Goal: Contribute content: Add original content to the website for others to see

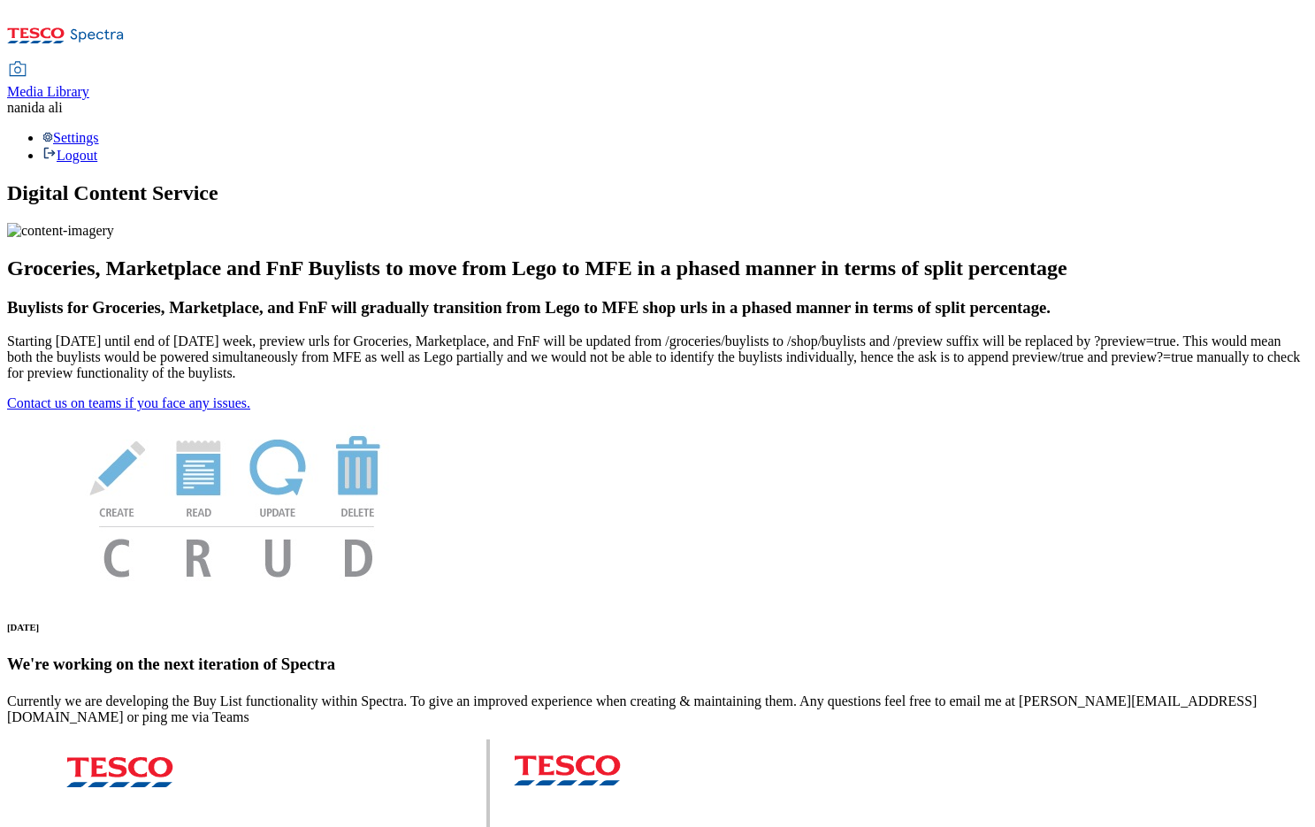
click at [89, 84] on span "Media Library" at bounding box center [48, 91] width 82 height 15
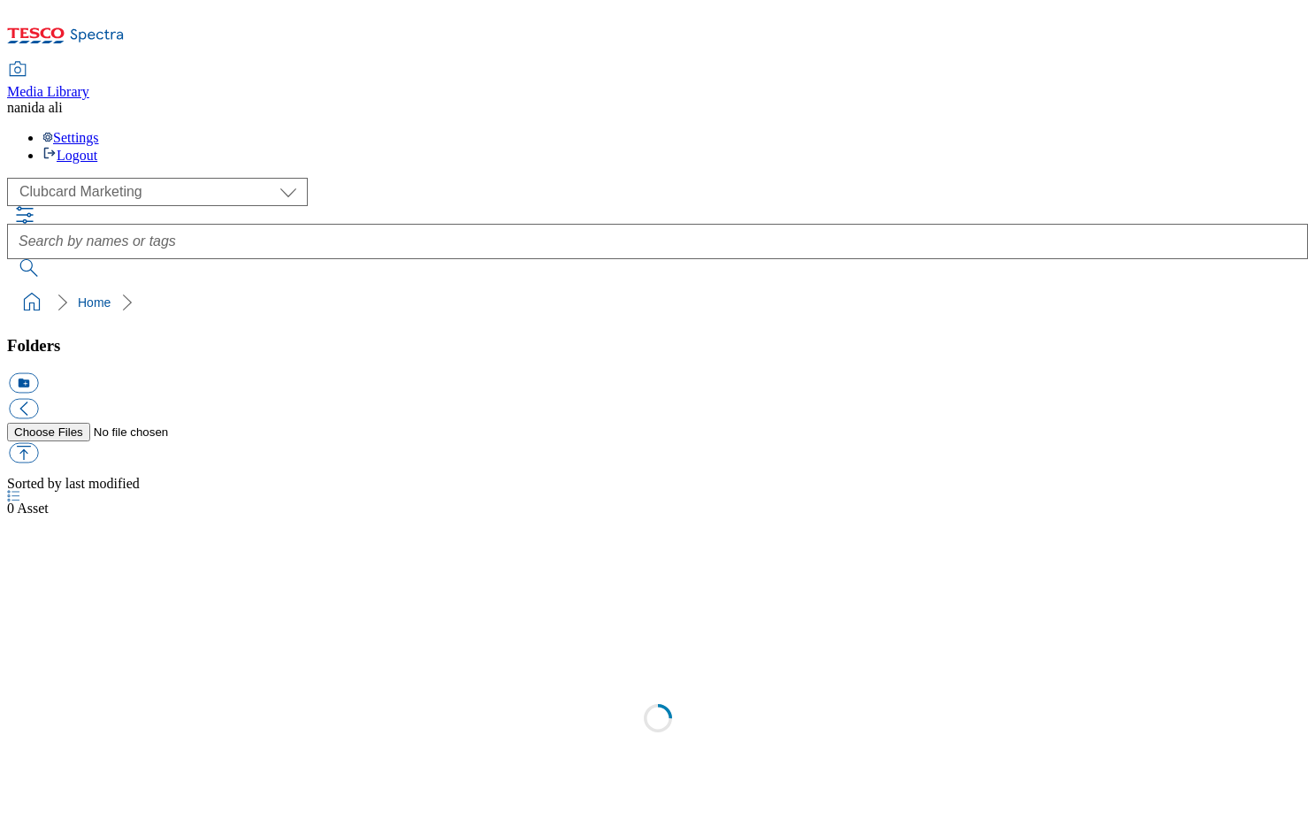
scroll to position [2, 0]
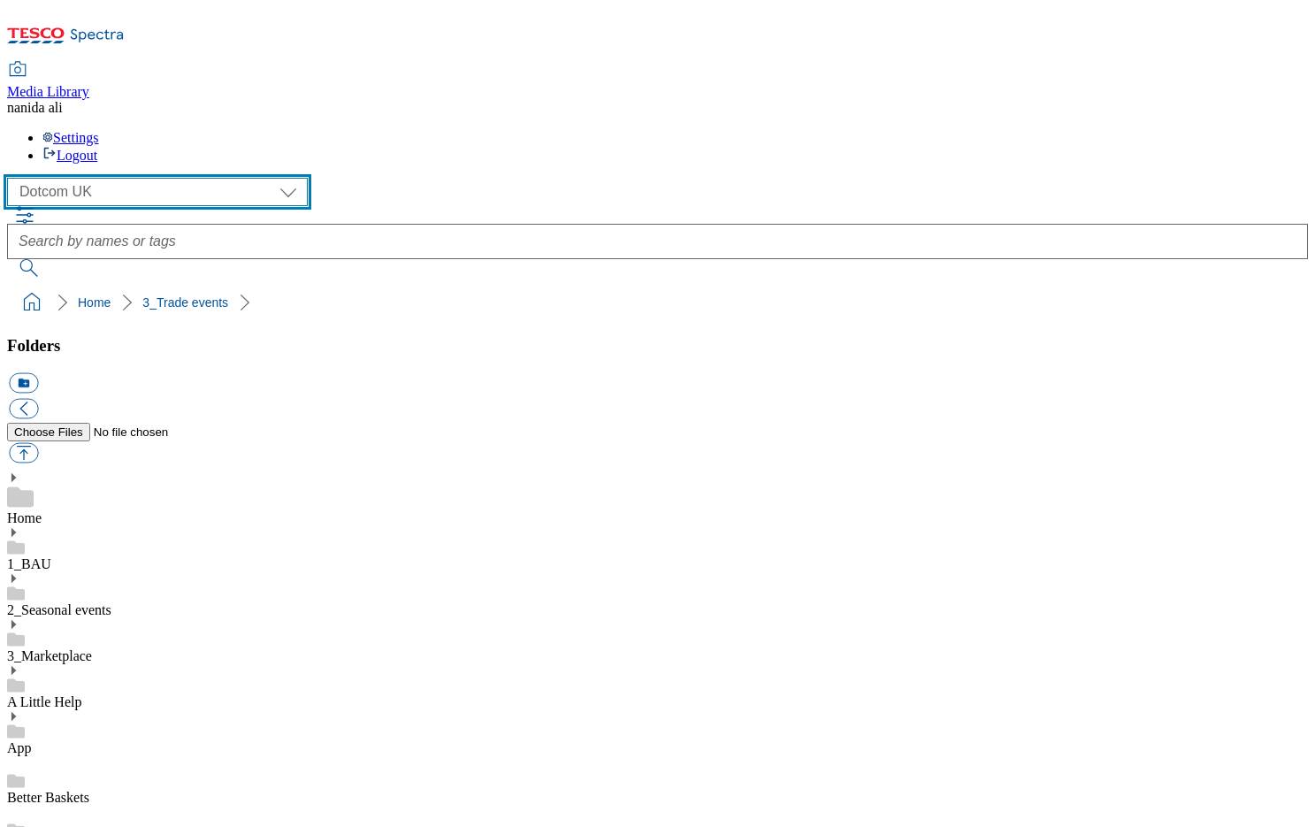
select select "flare-ghs-mktg"
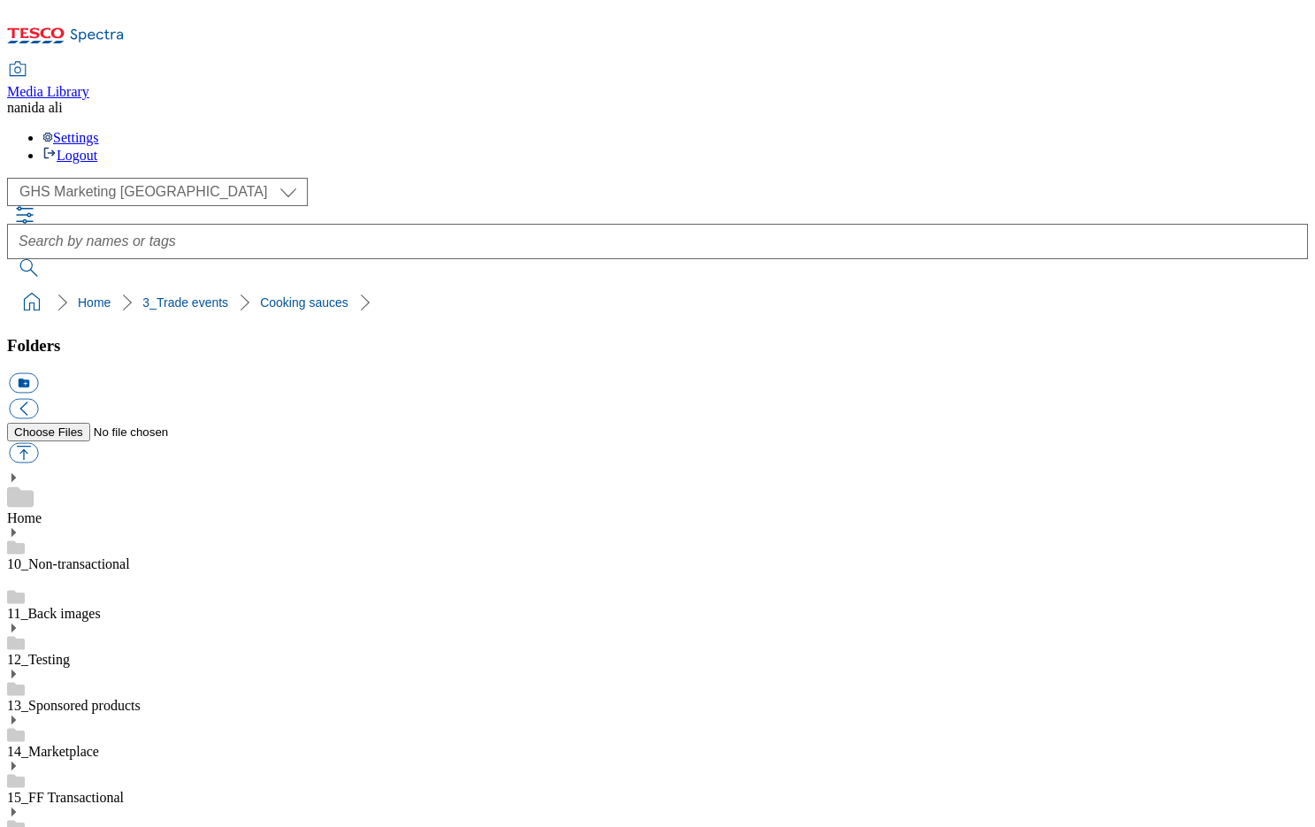
scroll to position [1779, 0]
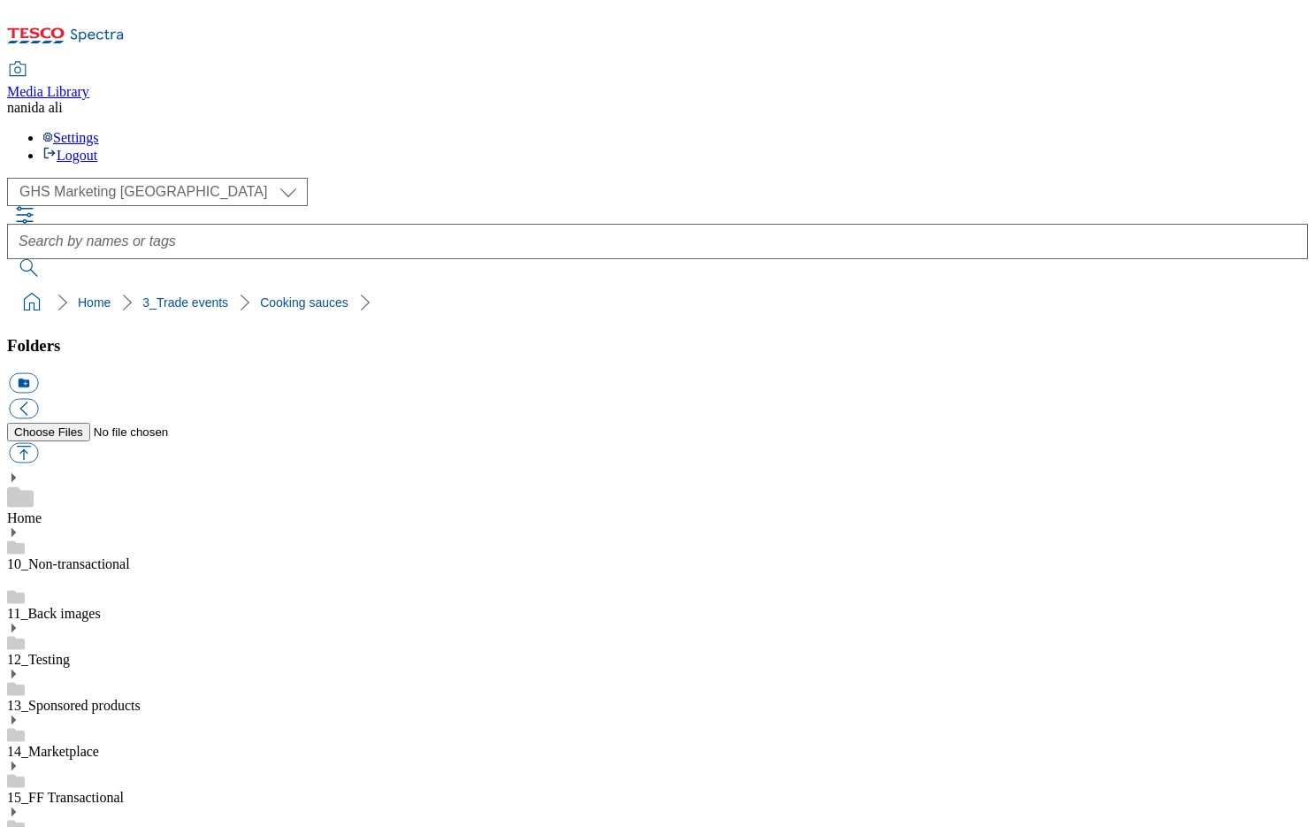
scroll to position [1997, 0]
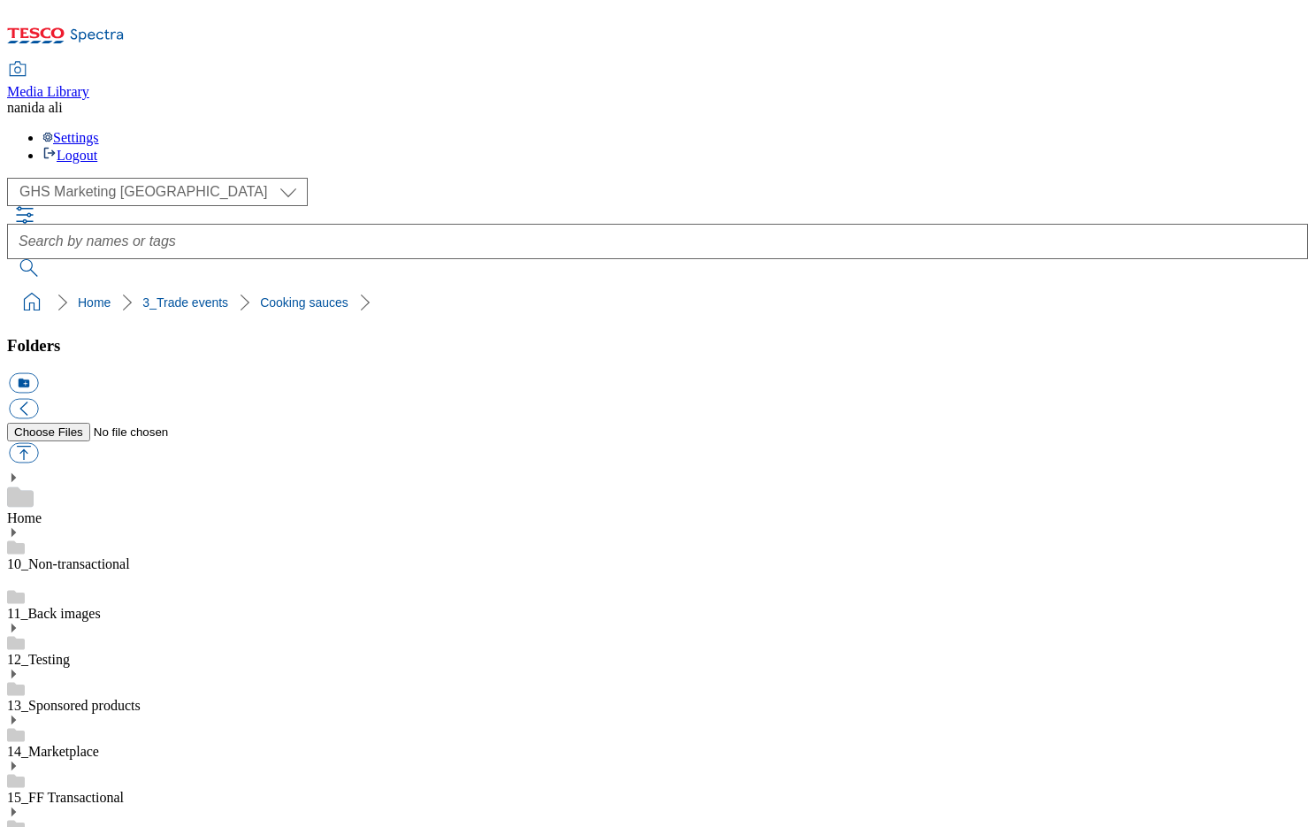
scroll to position [2645, 0]
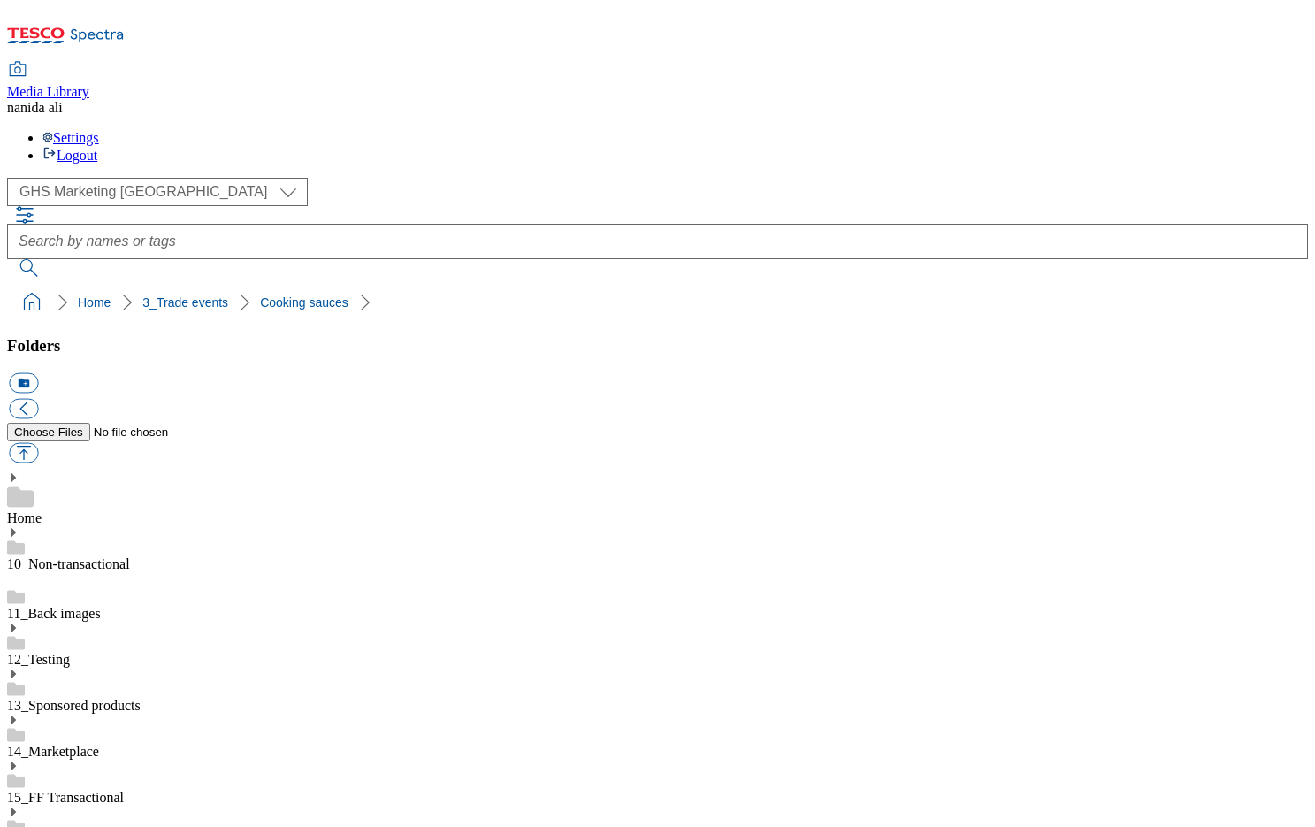
click at [19, 806] on icon at bounding box center [13, 812] width 12 height 12
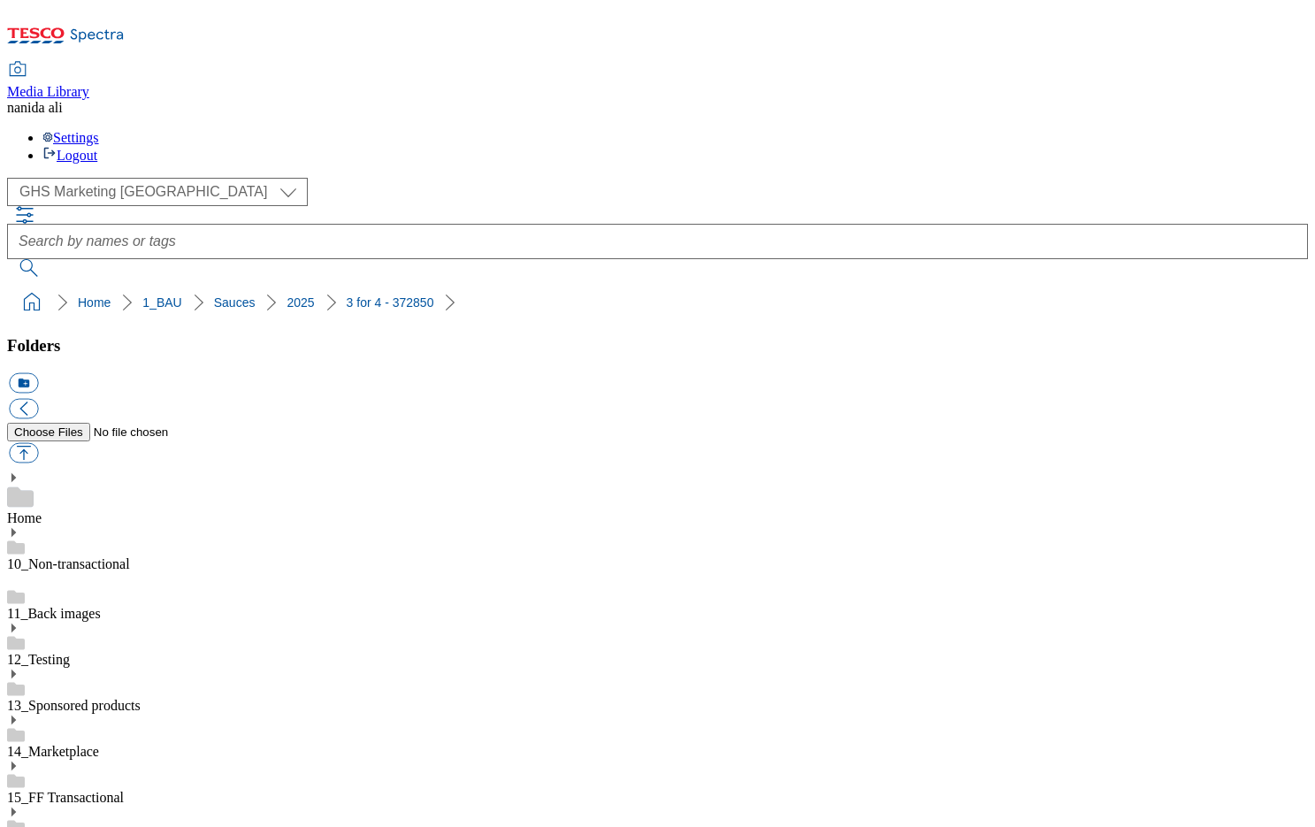
scroll to position [140, 0]
click at [38, 373] on button "icon_new_folder" at bounding box center [23, 383] width 29 height 20
type input "2"
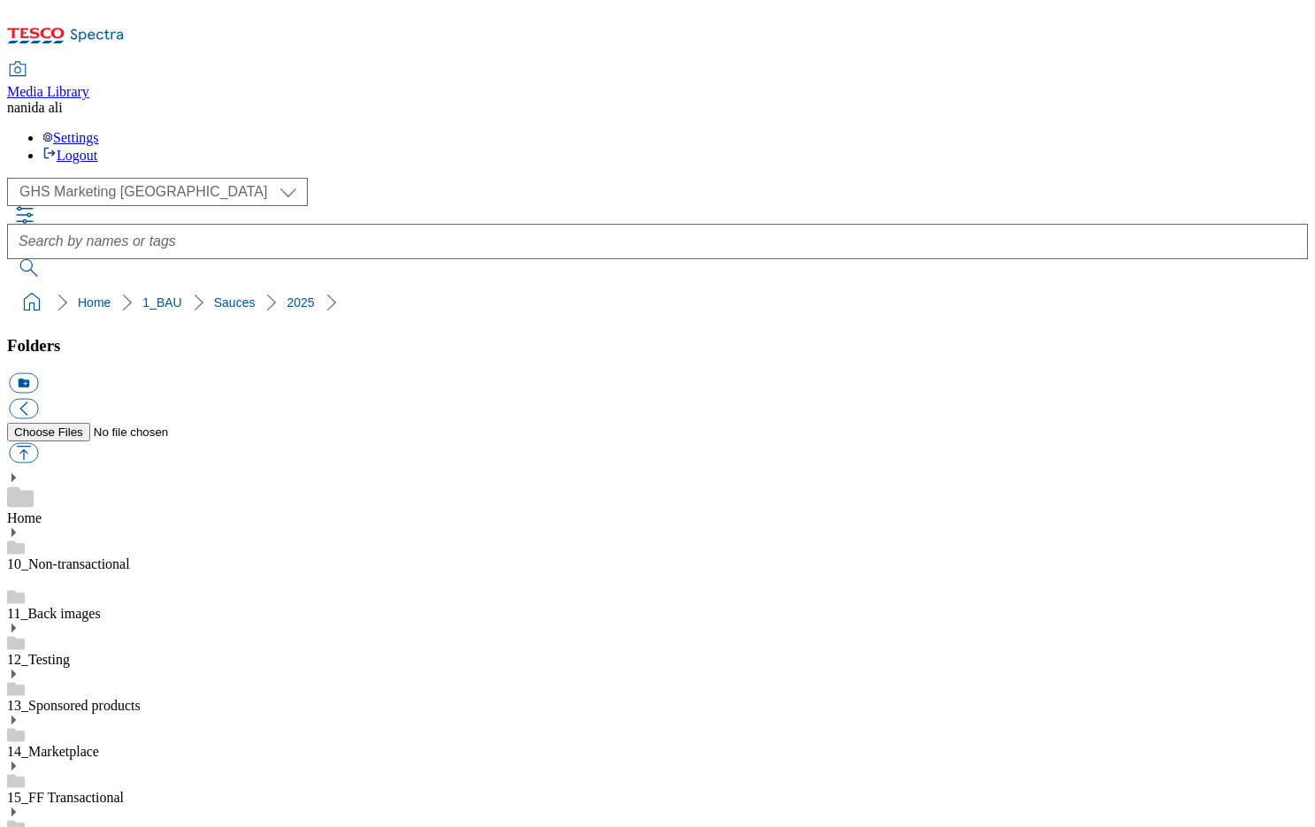
type input "2528"
click at [38, 443] on button "button" at bounding box center [23, 453] width 29 height 20
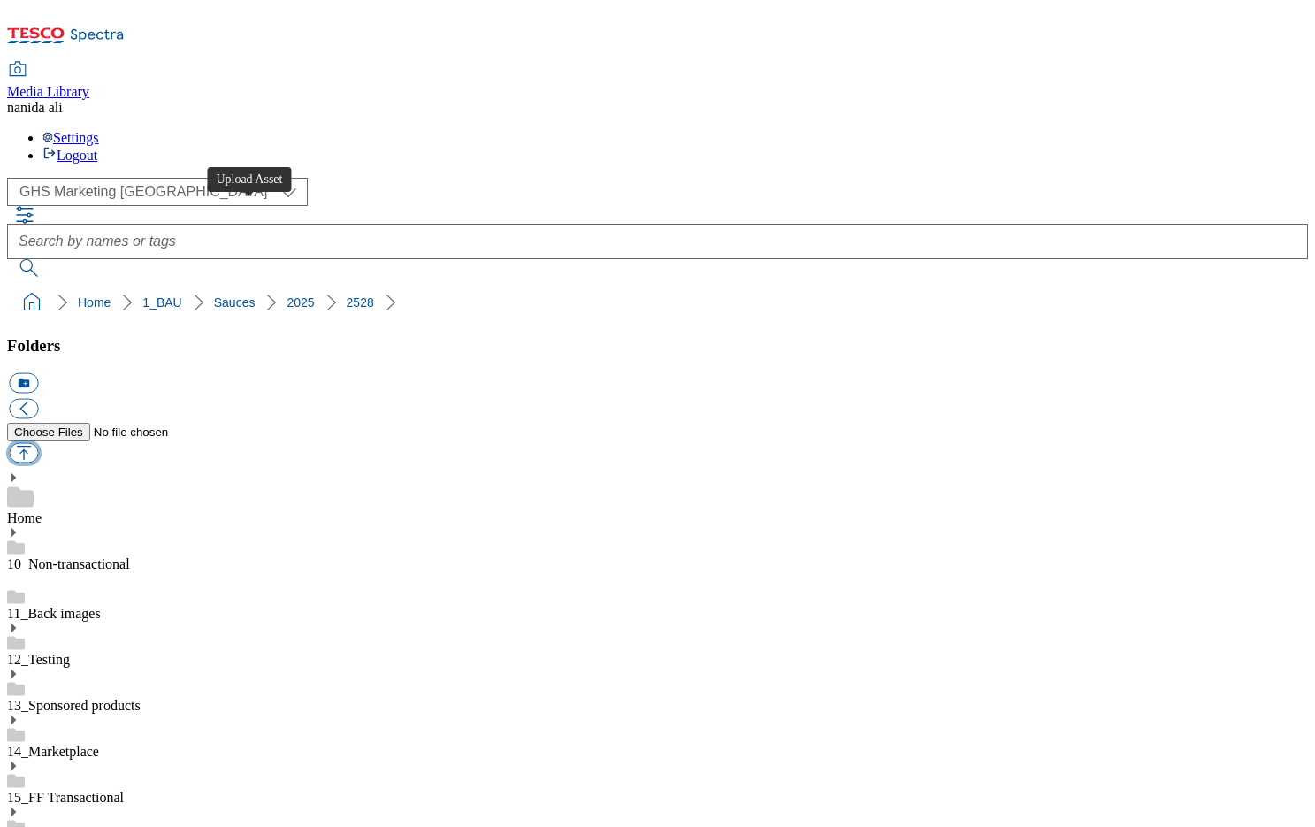
type input "C:\fakepath\2528-GHS-FIbanner-650x200-sauces.jpg"
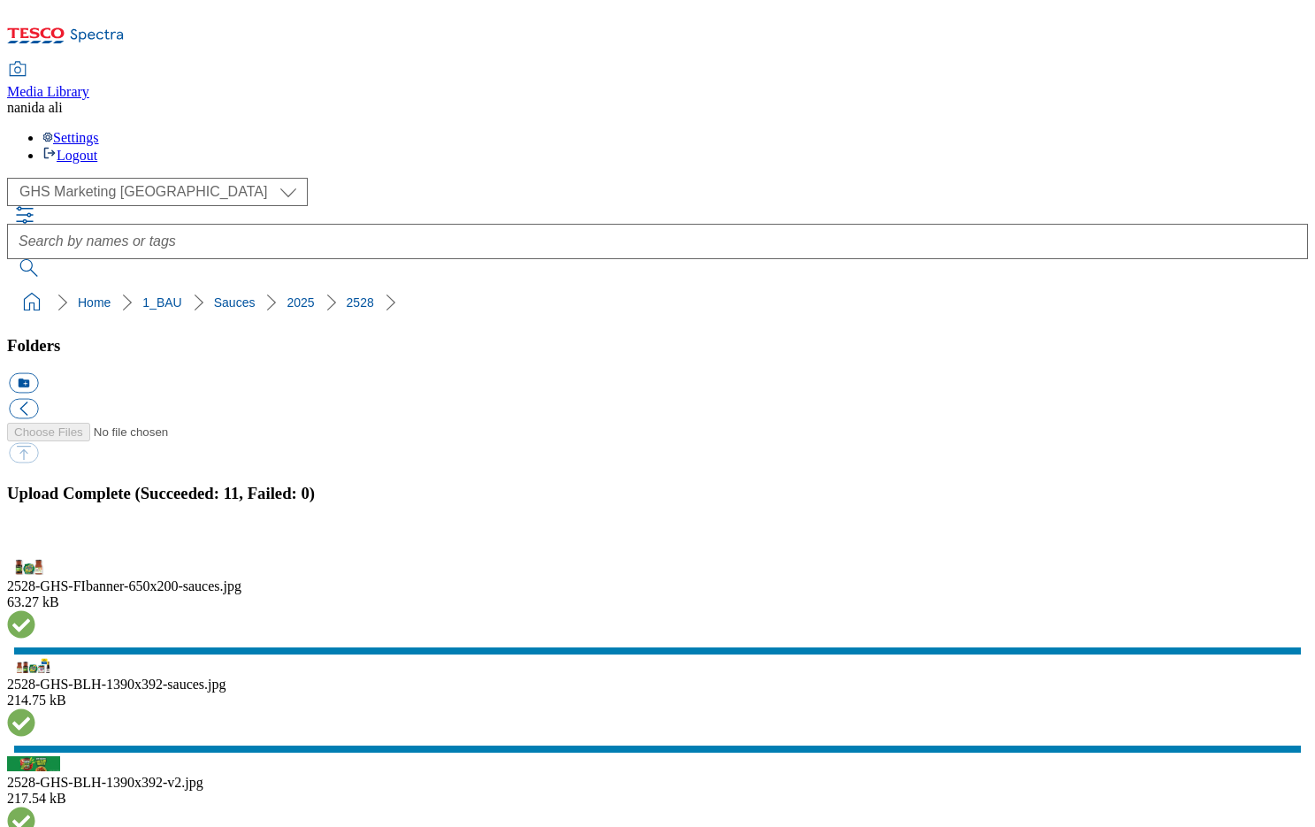
scroll to position [344, 0]
click at [35, 541] on button "button" at bounding box center [22, 549] width 27 height 17
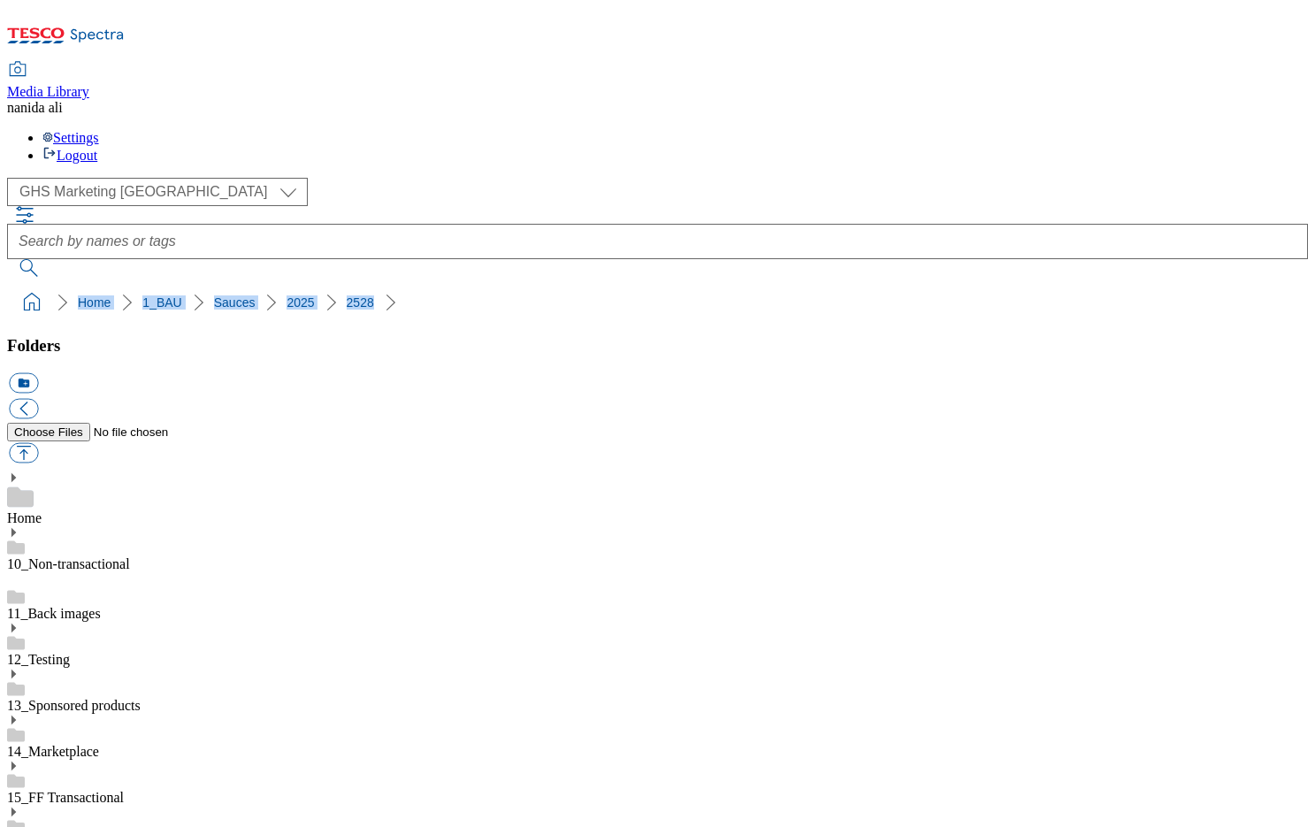
drag, startPoint x: 8, startPoint y: 157, endPoint x: 306, endPoint y: 160, distance: 298.1
click at [306, 286] on nav "Home 1_BAU Sauces 2025 2528" at bounding box center [657, 303] width 1301 height 34
copy ol "Home 1_BAU Sauces 2025 2528"
click at [377, 286] on ol "Home 1_BAU Sauces 2025 2528" at bounding box center [663, 303] width 1291 height 34
